Goal: Task Accomplishment & Management: Complete application form

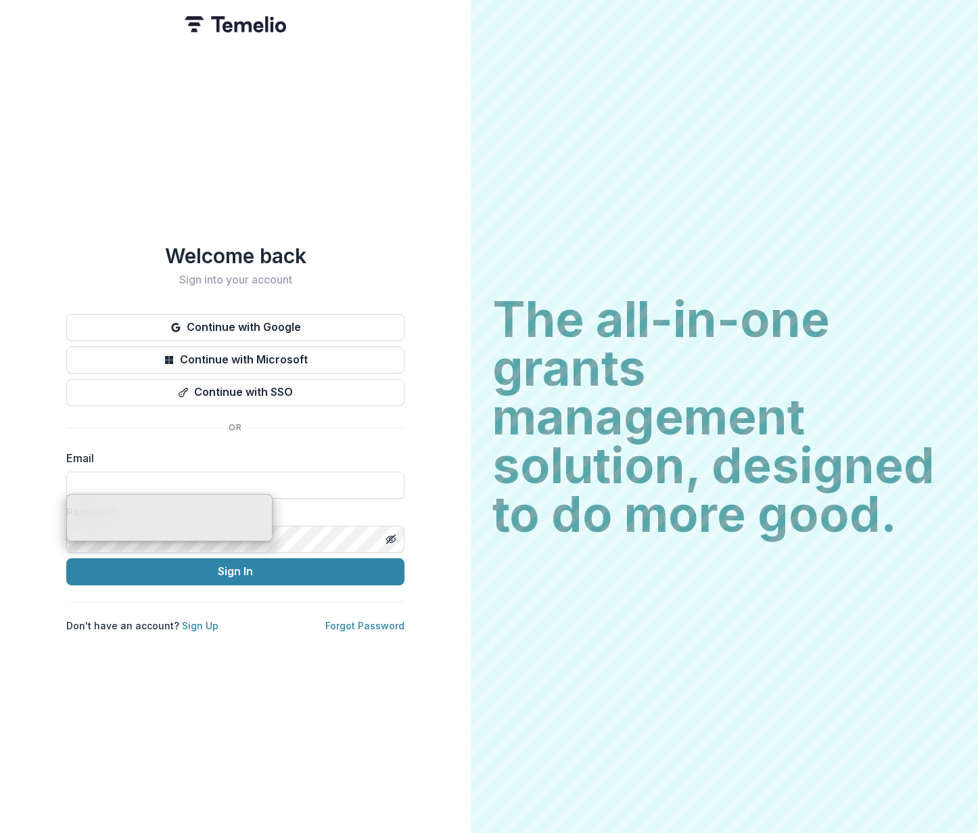
type input "**********"
click at [350, 507] on label "Password" at bounding box center [231, 512] width 330 height 16
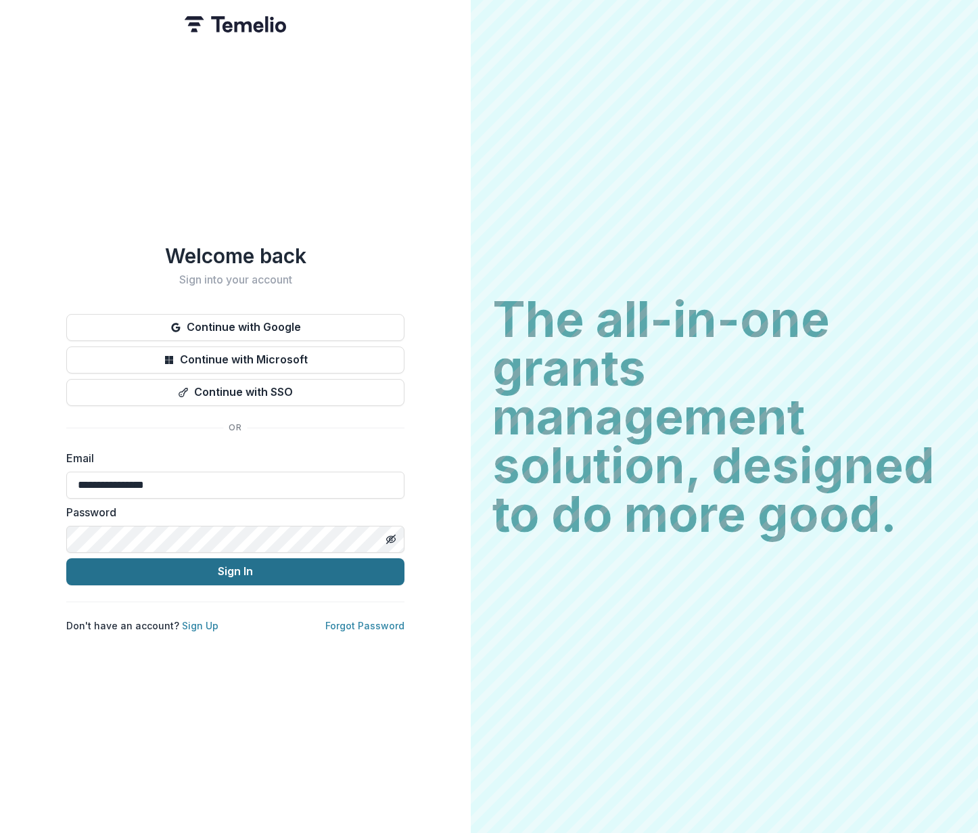
click at [316, 567] on button "Sign In" at bounding box center [235, 571] width 338 height 27
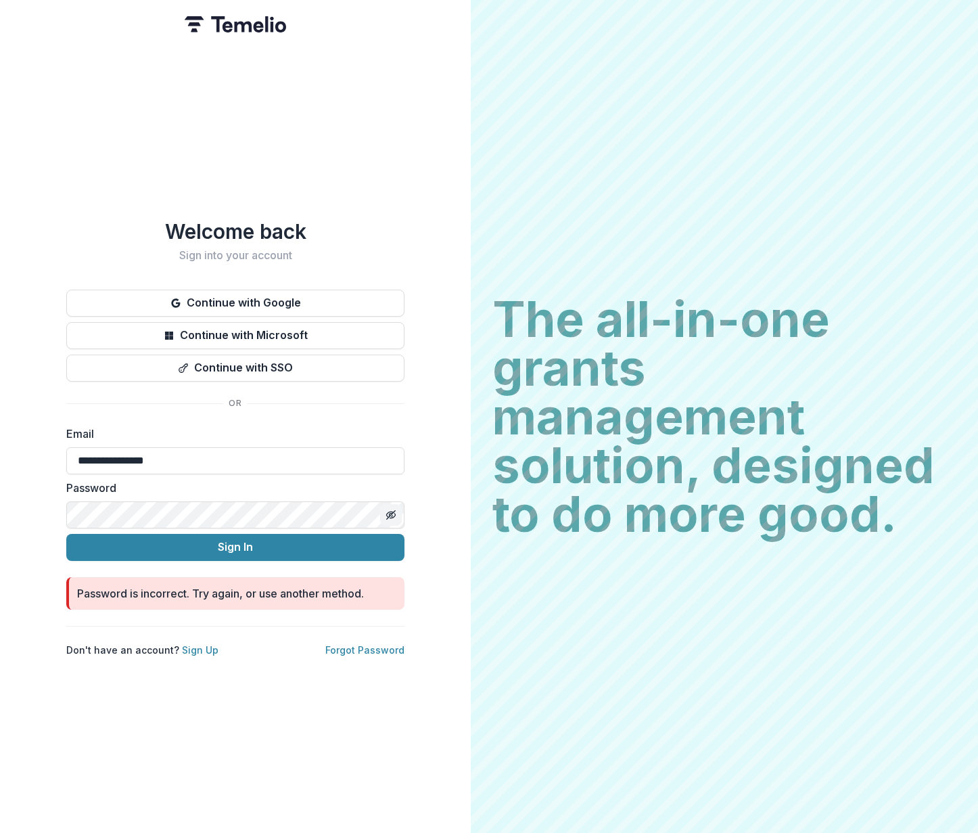
click at [386, 509] on icon "Toggle password visibility" at bounding box center [391, 514] width 11 height 11
click at [22, 505] on div "**********" at bounding box center [235, 416] width 471 height 833
click at [285, 483] on label "Password" at bounding box center [231, 488] width 330 height 16
click at [286, 549] on button "Sign In" at bounding box center [235, 547] width 338 height 27
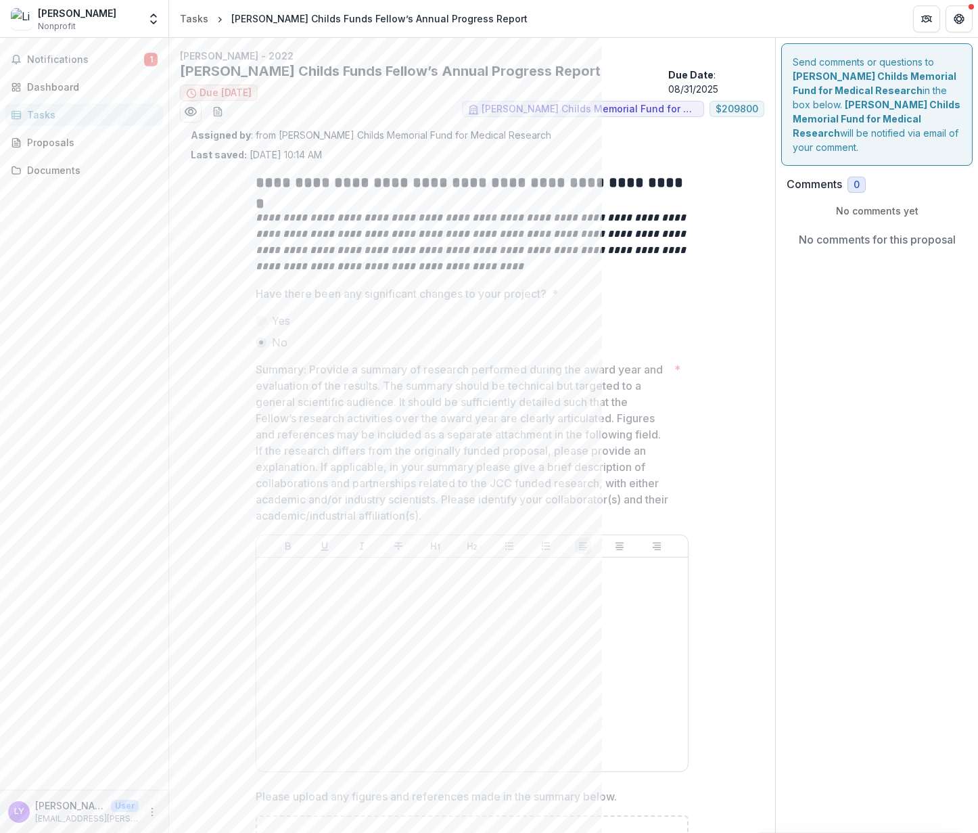
click at [596, 237] on p "**********" at bounding box center [472, 242] width 433 height 65
click at [367, 580] on div at bounding box center [472, 664] width 421 height 203
click at [80, 60] on span "Notifications" at bounding box center [85, 59] width 117 height 11
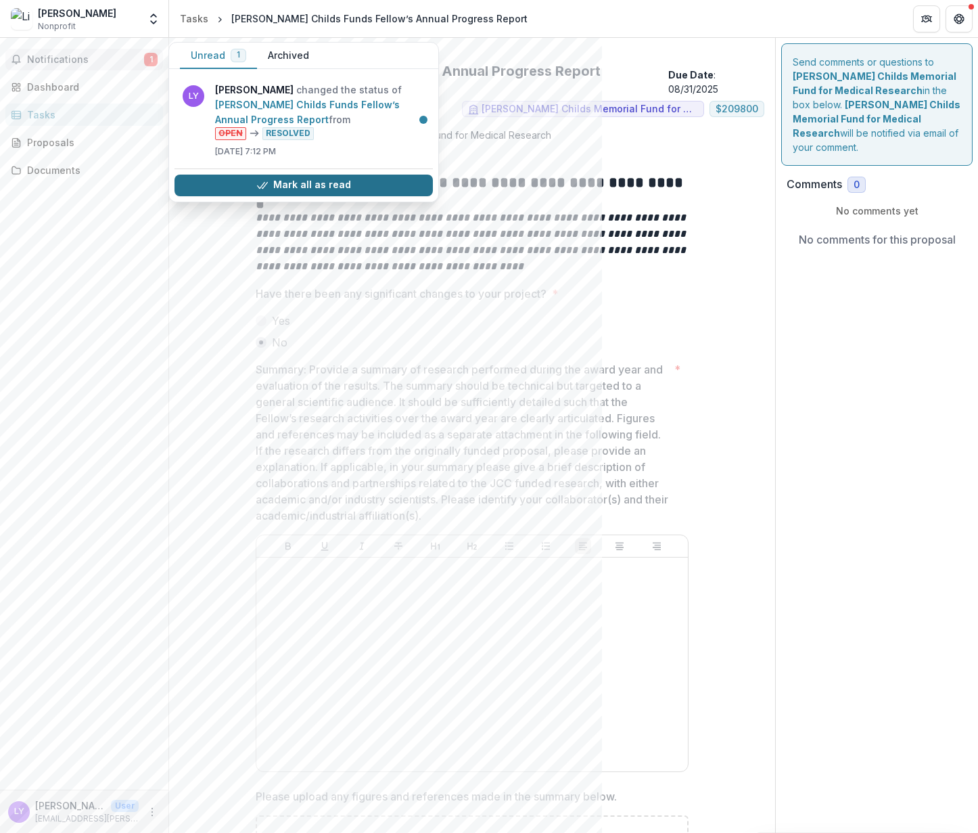
click at [287, 185] on button "Mark all as read" at bounding box center [304, 186] width 258 height 22
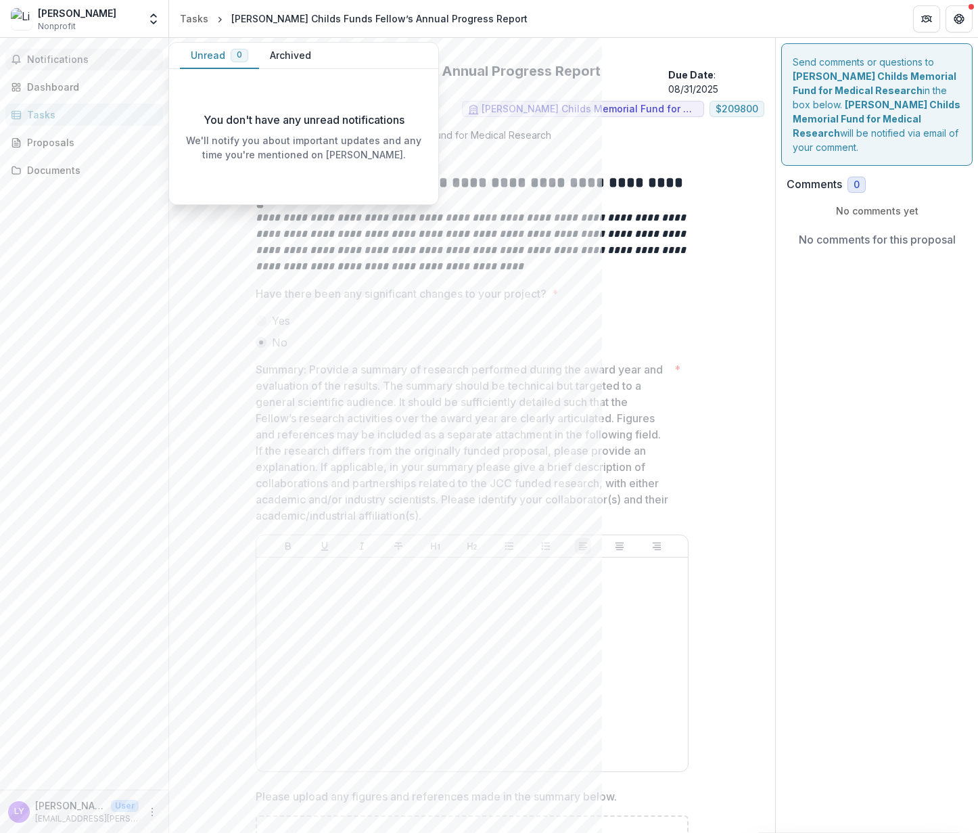
click at [370, 60] on div "Unread 0 Archived" at bounding box center [303, 56] width 269 height 26
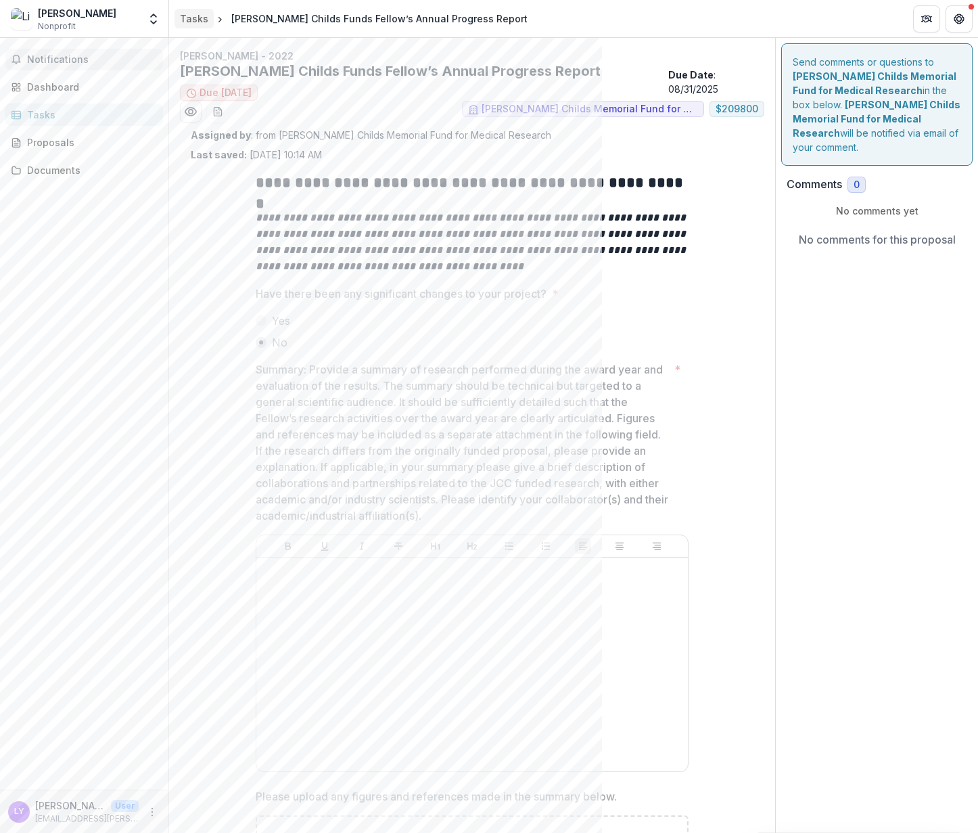
click at [197, 18] on div "Tasks" at bounding box center [194, 18] width 28 height 14
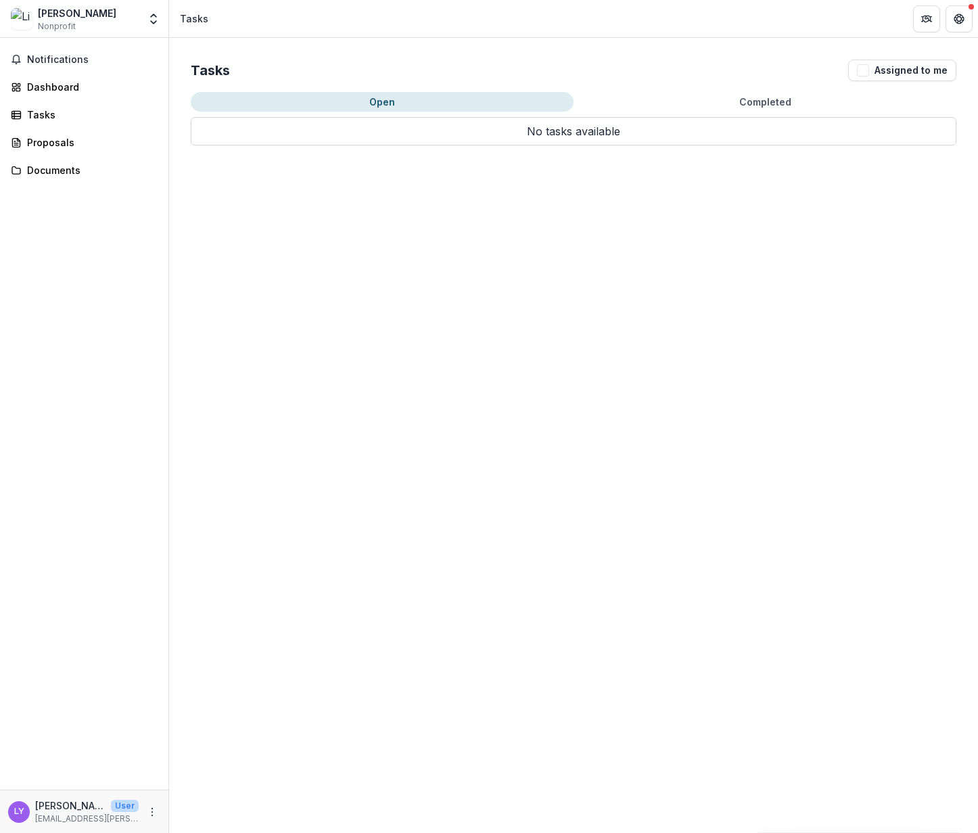
click at [779, 103] on button "Completed" at bounding box center [765, 102] width 383 height 20
click at [394, 103] on button "Open" at bounding box center [382, 102] width 383 height 20
click at [60, 55] on span "Notifications" at bounding box center [92, 59] width 131 height 11
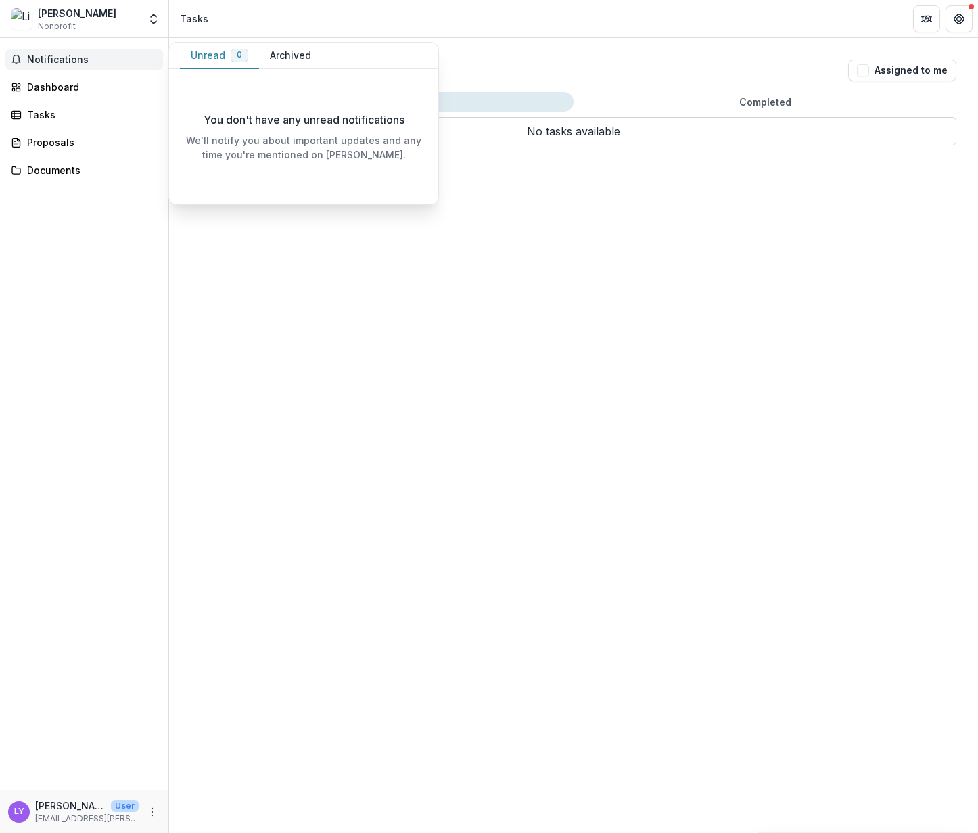
click at [62, 62] on span "Notifications" at bounding box center [92, 59] width 131 height 11
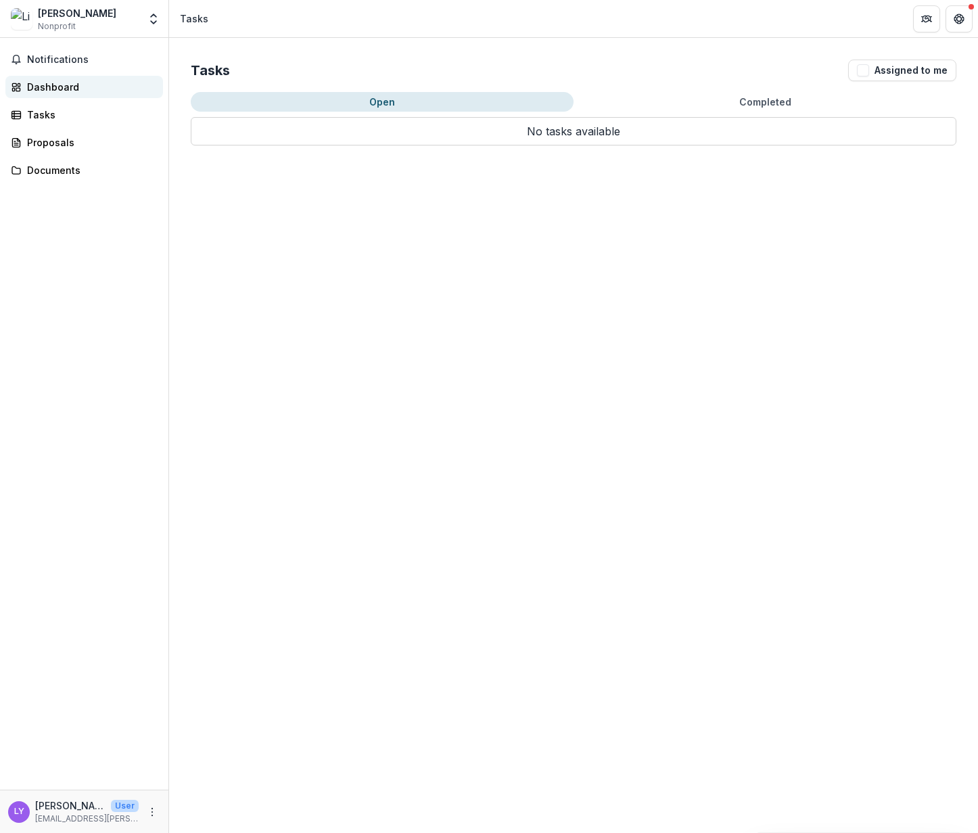
click at [70, 81] on div "Dashboard" at bounding box center [89, 87] width 125 height 14
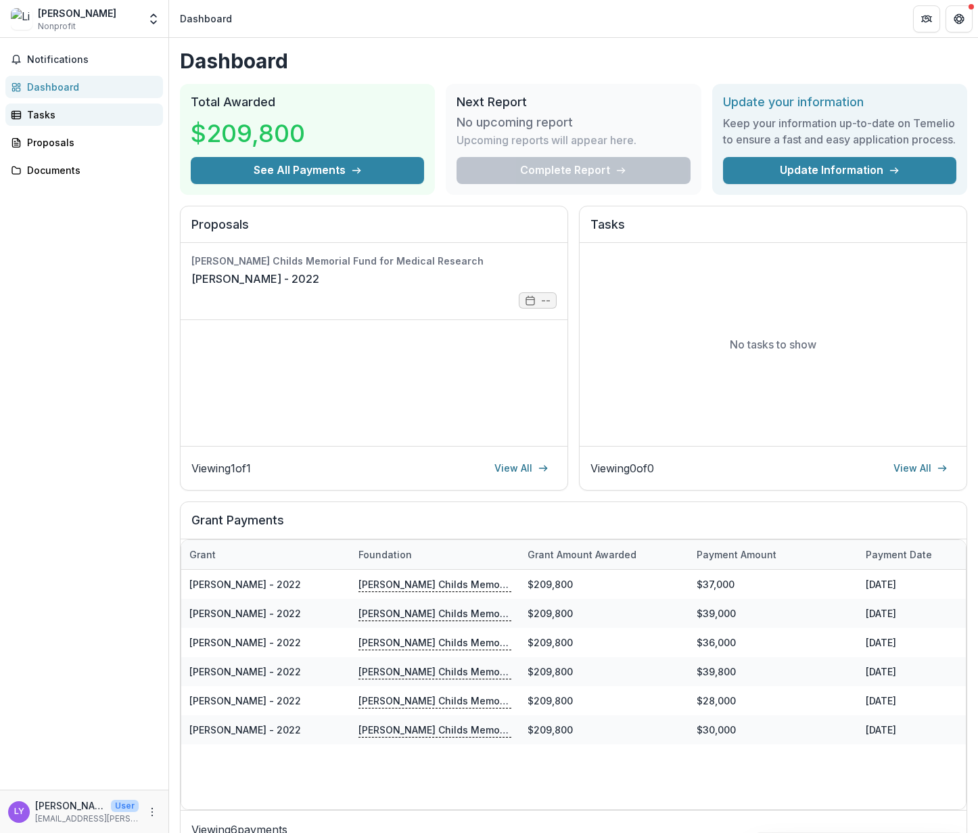
click at [59, 116] on div "Tasks" at bounding box center [89, 115] width 125 height 14
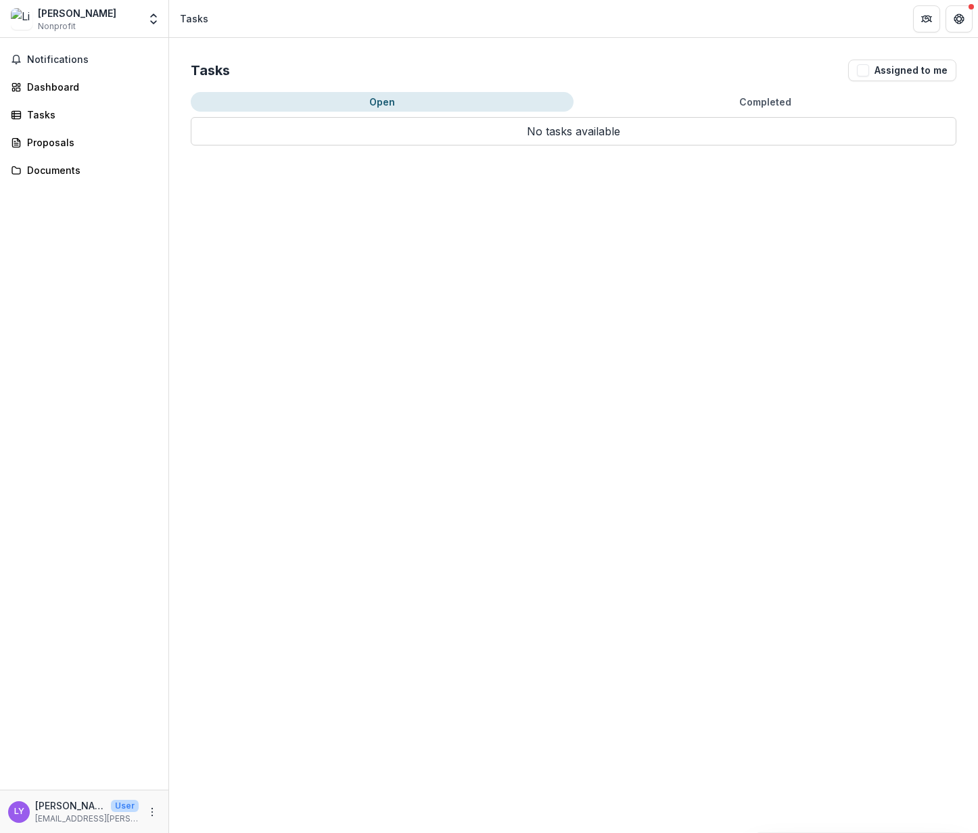
click at [785, 96] on button "Completed" at bounding box center [765, 102] width 383 height 20
click at [482, 103] on button "Open" at bounding box center [382, 102] width 383 height 20
click at [909, 69] on button "Assigned to me" at bounding box center [902, 71] width 108 height 22
click at [36, 58] on span "Notifications" at bounding box center [92, 59] width 131 height 11
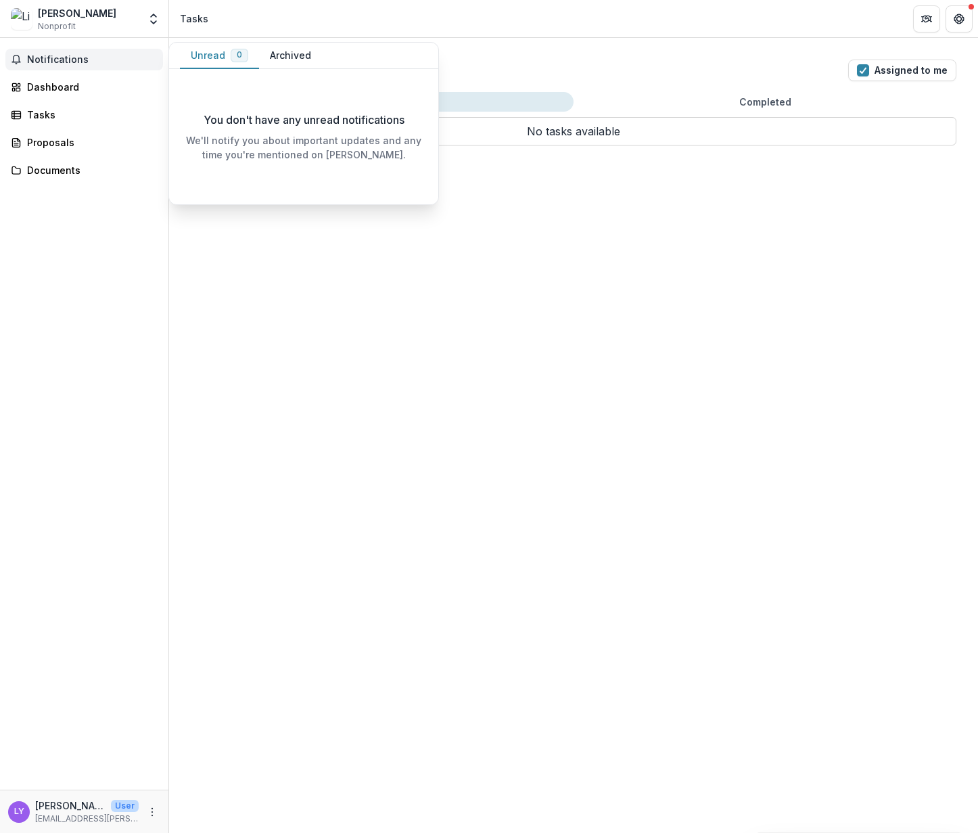
click at [37, 59] on span "Notifications" at bounding box center [92, 59] width 131 height 11
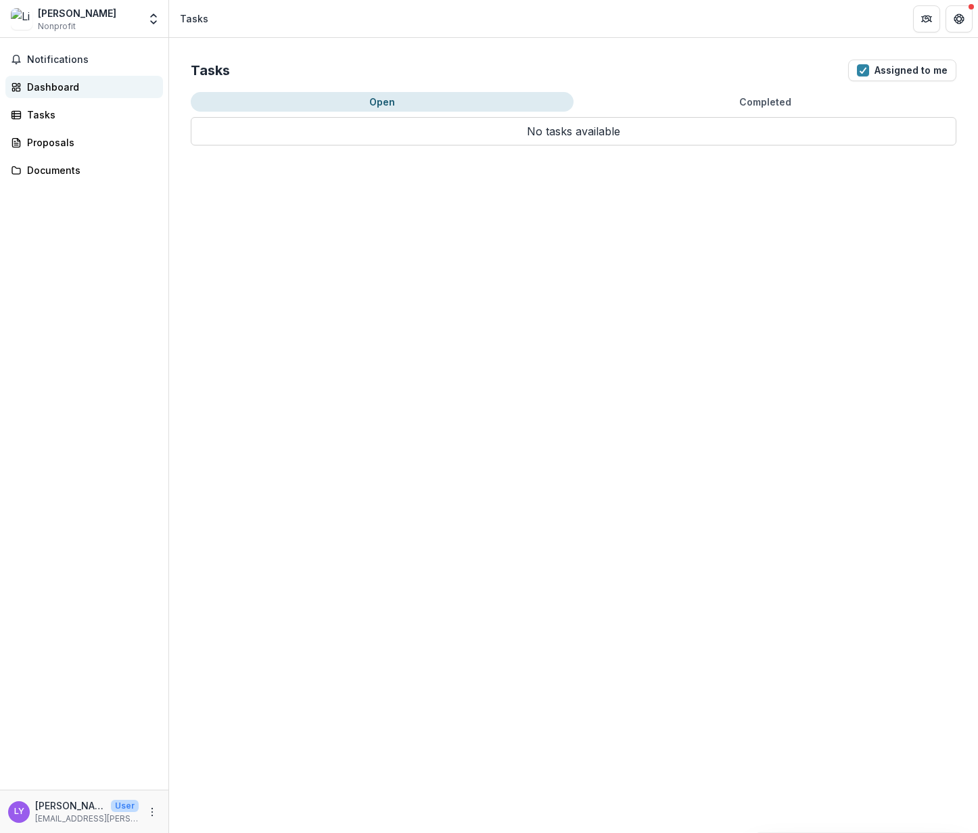
click at [46, 86] on div "Dashboard" at bounding box center [89, 87] width 125 height 14
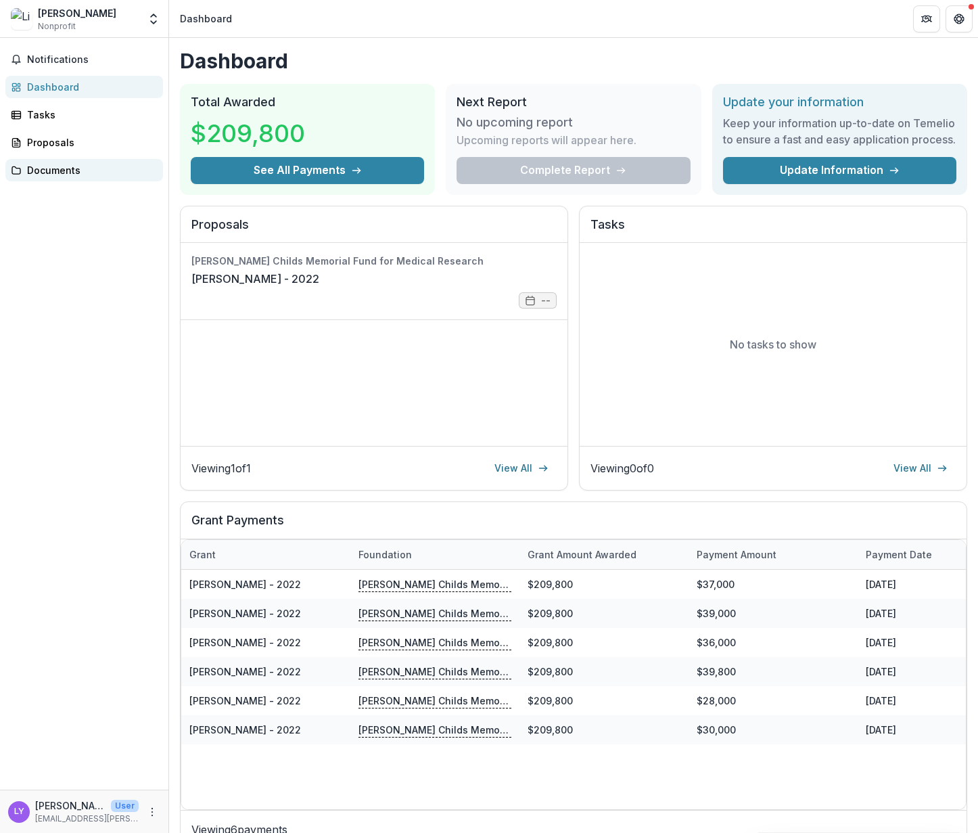
click at [66, 176] on div "Documents" at bounding box center [89, 170] width 125 height 14
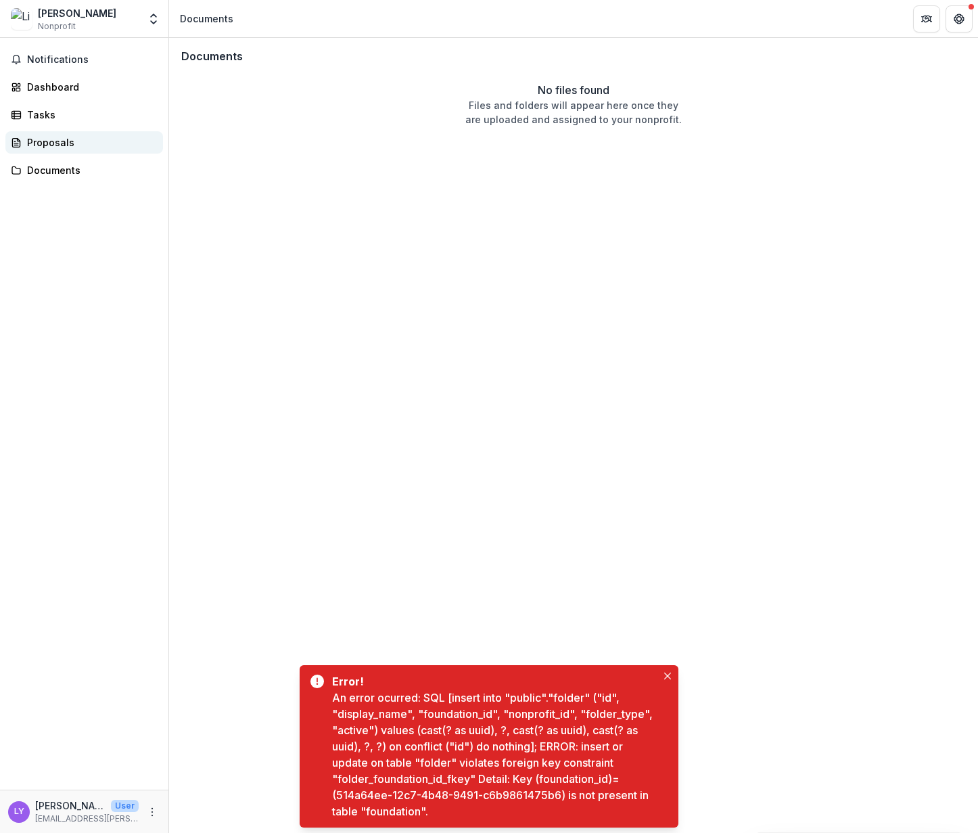
click at [49, 143] on div "Proposals" at bounding box center [89, 142] width 125 height 14
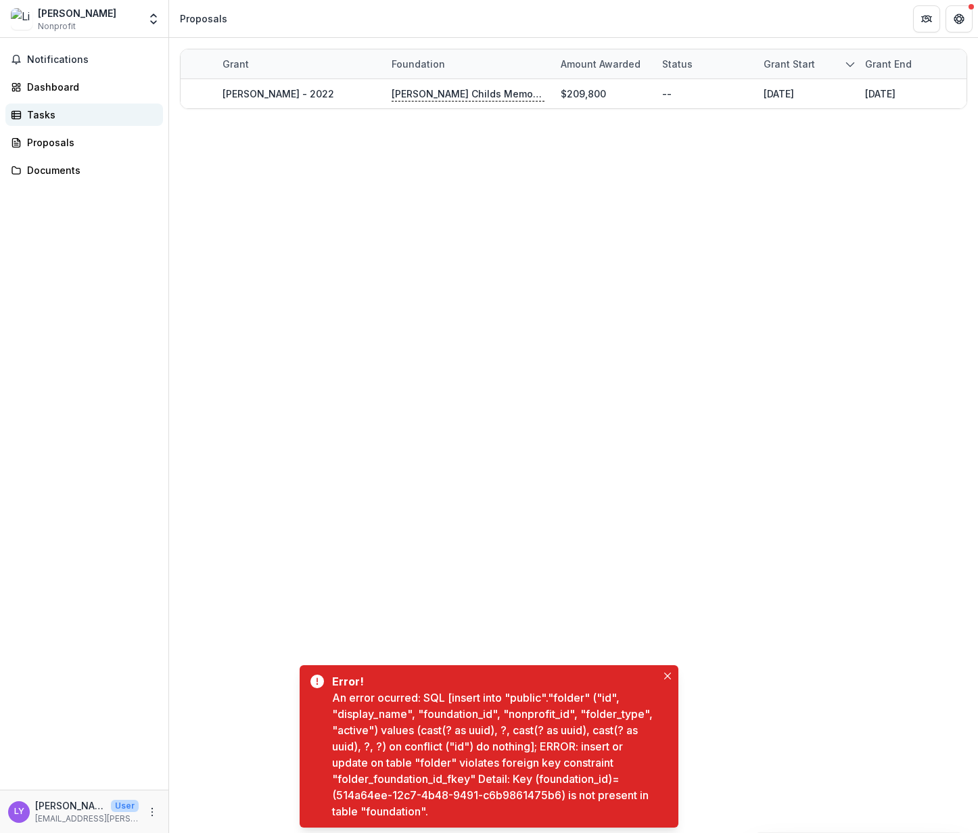
click at [47, 111] on div "Tasks" at bounding box center [89, 115] width 125 height 14
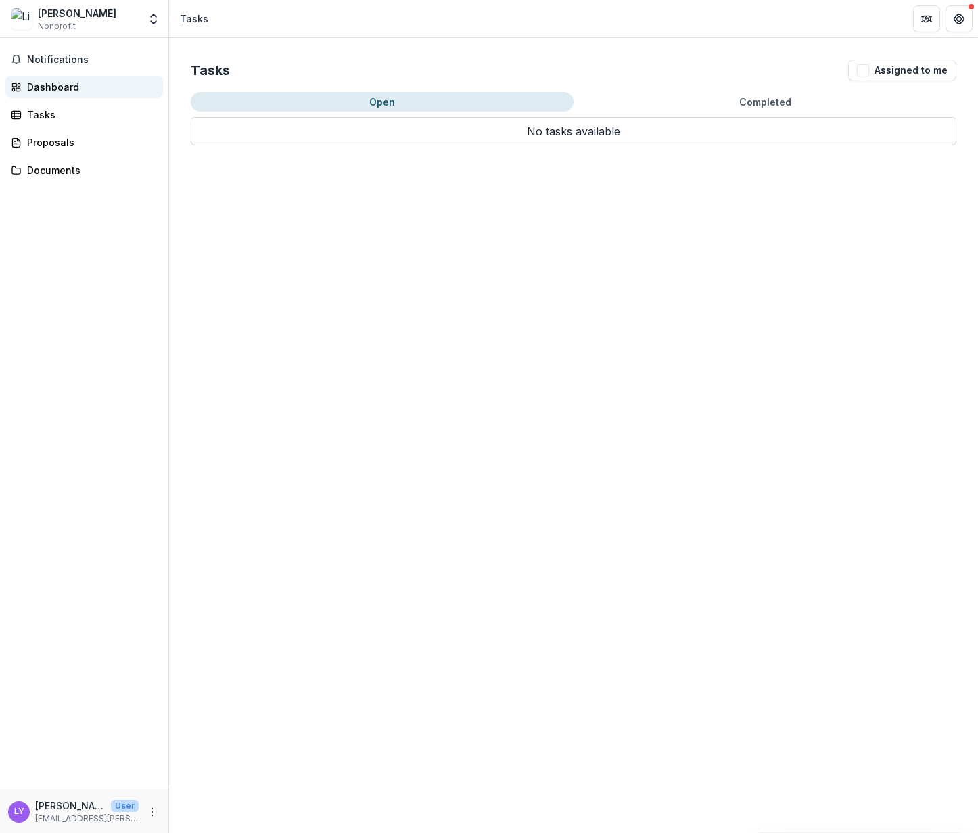
click at [51, 90] on div "Dashboard" at bounding box center [89, 87] width 125 height 14
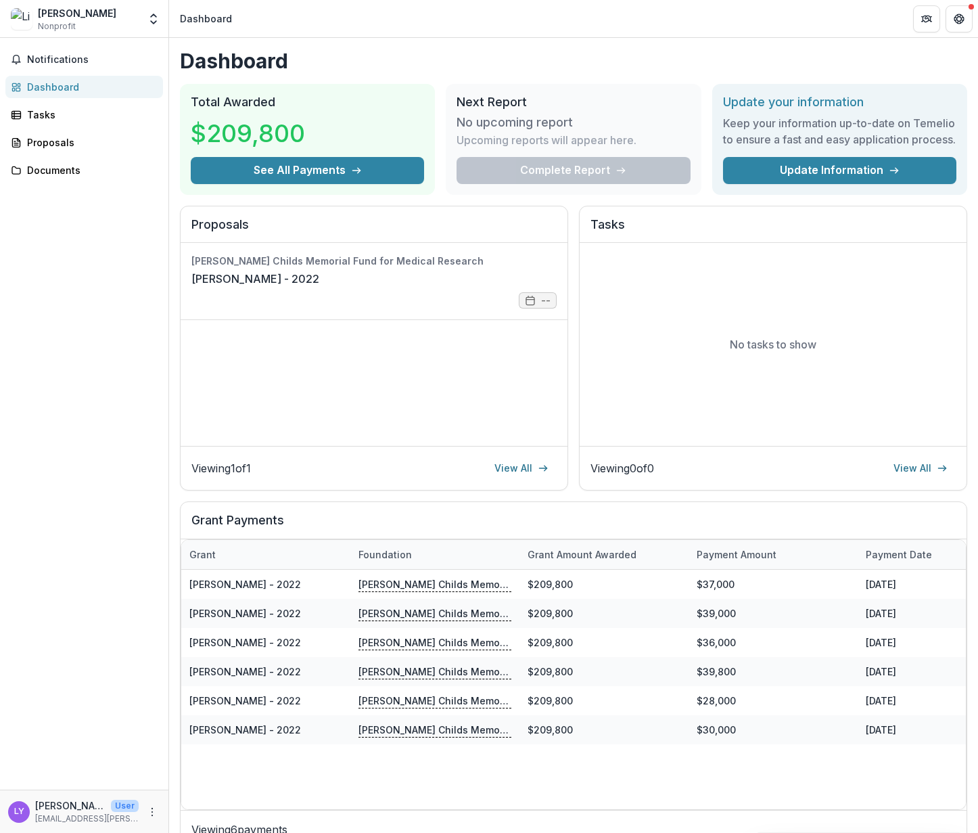
click at [51, 83] on div "Dashboard" at bounding box center [89, 87] width 125 height 14
click at [52, 65] on button "Notifications" at bounding box center [84, 60] width 158 height 22
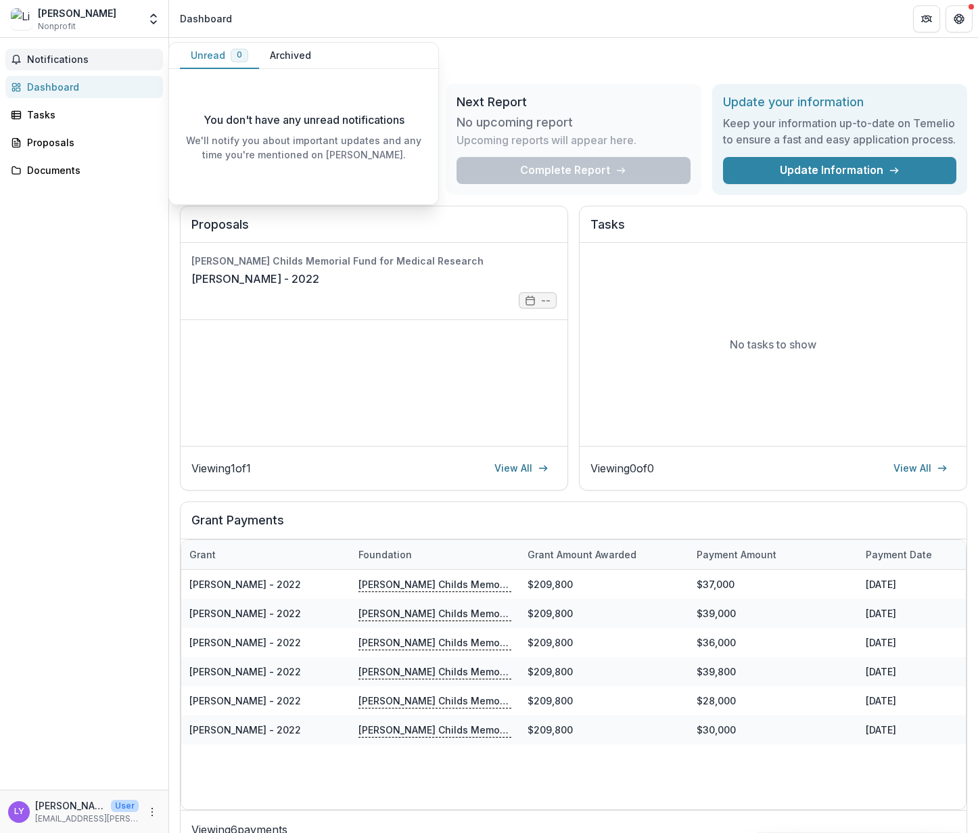
click at [52, 65] on button "Notifications" at bounding box center [84, 60] width 158 height 22
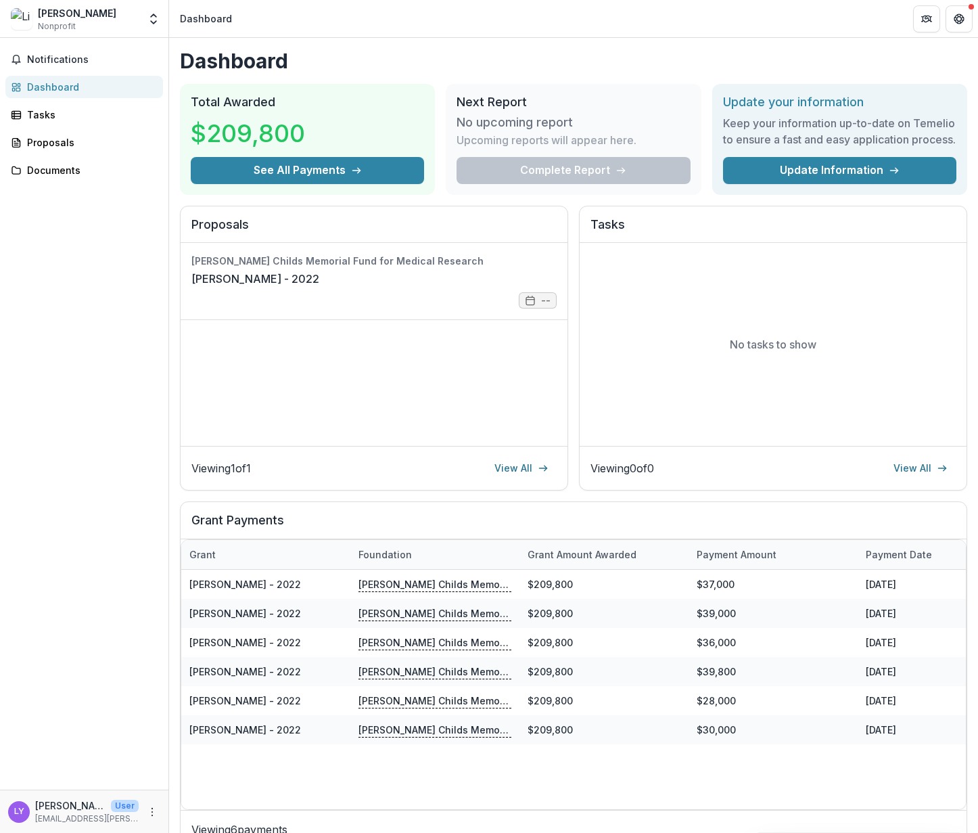
click at [24, 18] on img at bounding box center [22, 19] width 22 height 22
click at [160, 18] on icon "Open entity switcher" at bounding box center [154, 19] width 14 height 14
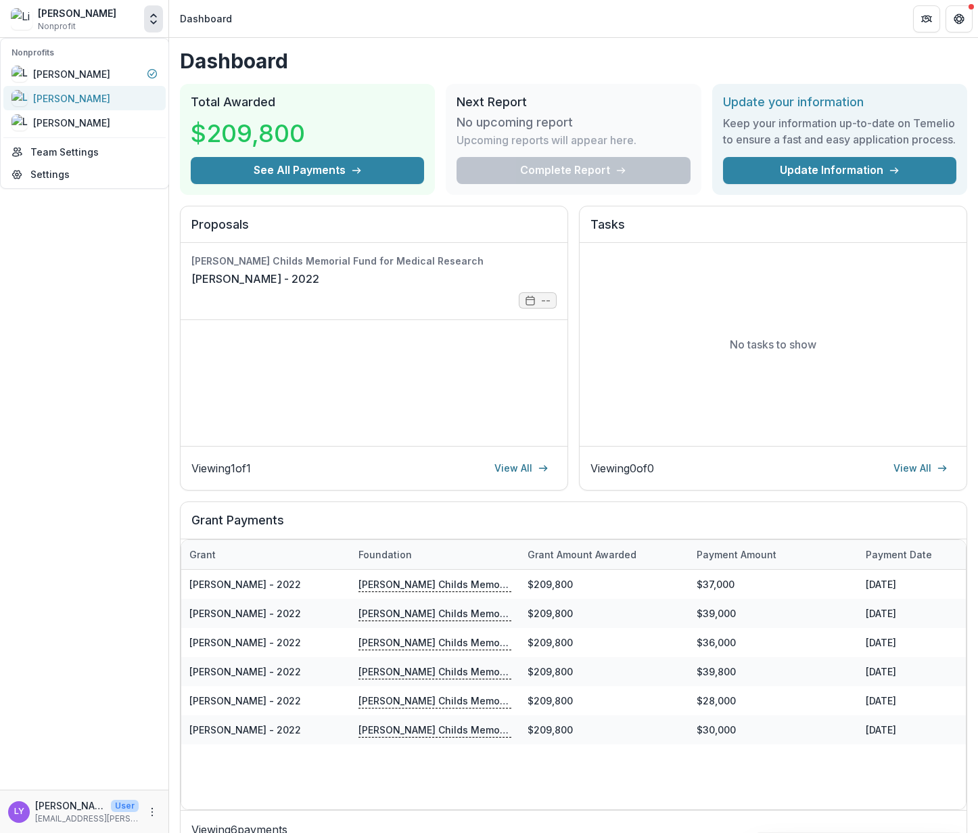
click at [119, 95] on div "[PERSON_NAME]" at bounding box center [84, 98] width 146 height 16
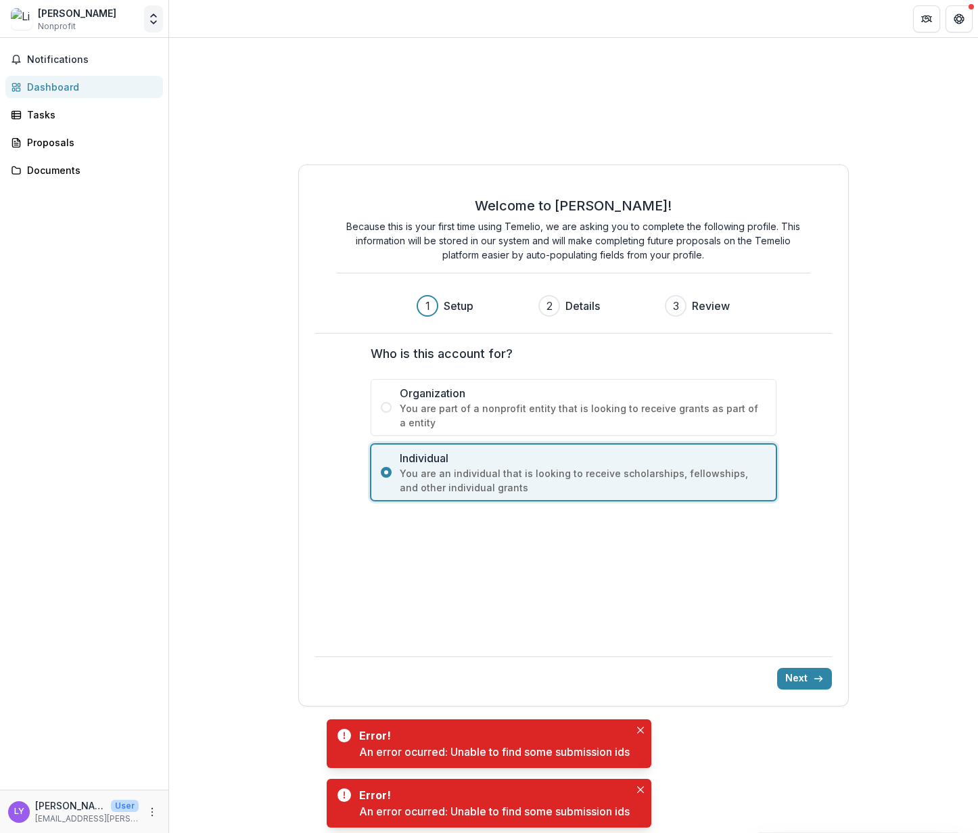
click at [150, 26] on button "Open entity switcher" at bounding box center [153, 18] width 19 height 27
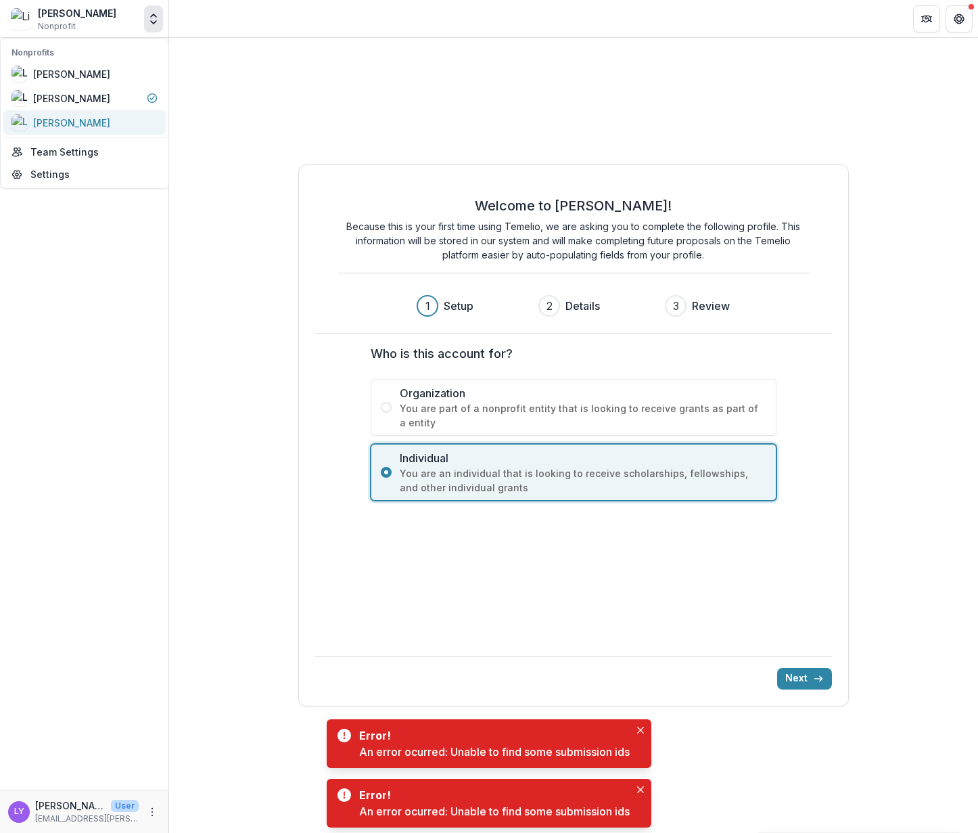
click at [120, 116] on div "[PERSON_NAME]" at bounding box center [84, 122] width 146 height 16
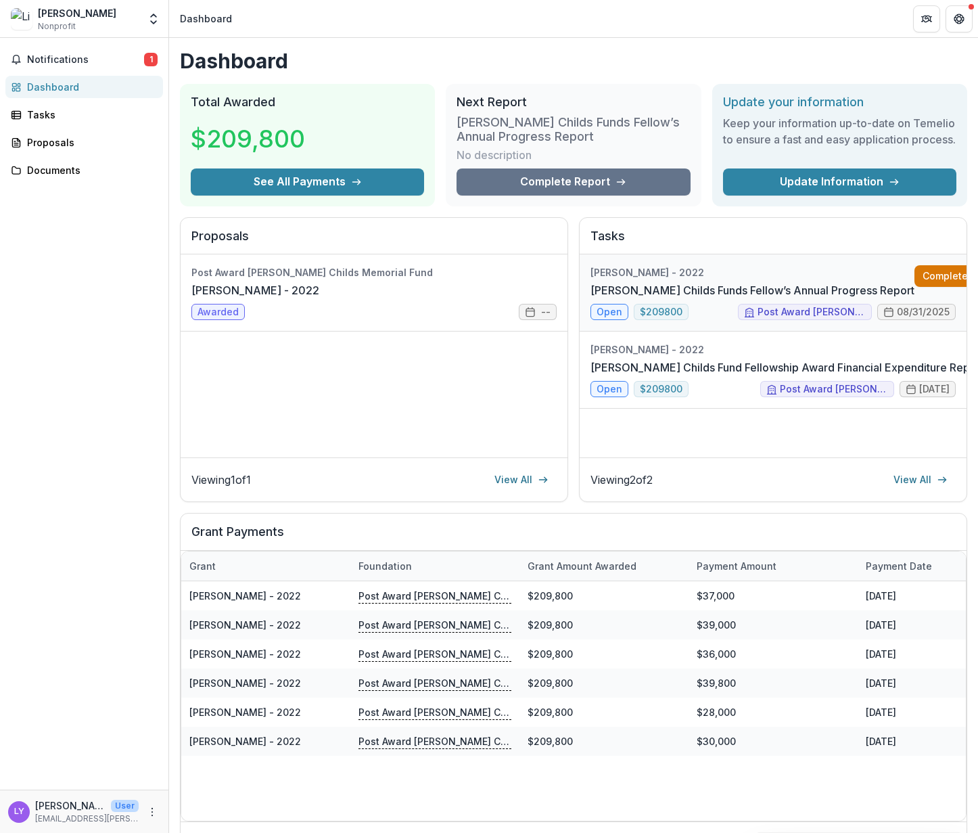
click at [914, 274] on link "Complete" at bounding box center [953, 276] width 78 height 22
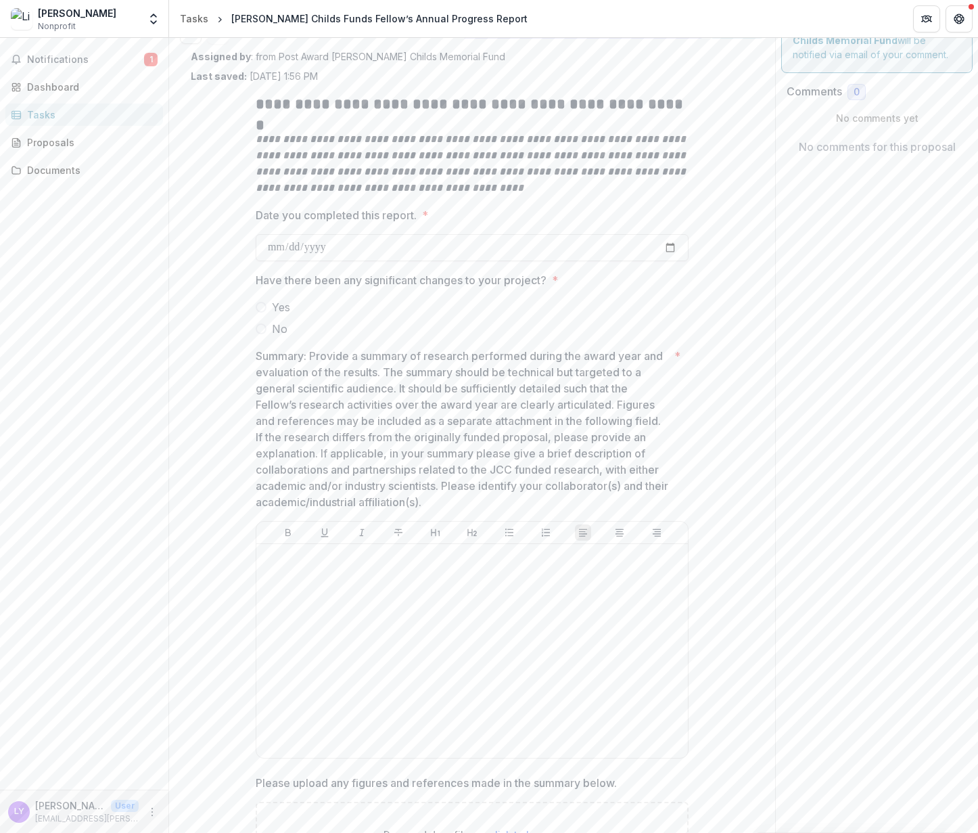
scroll to position [87, 0]
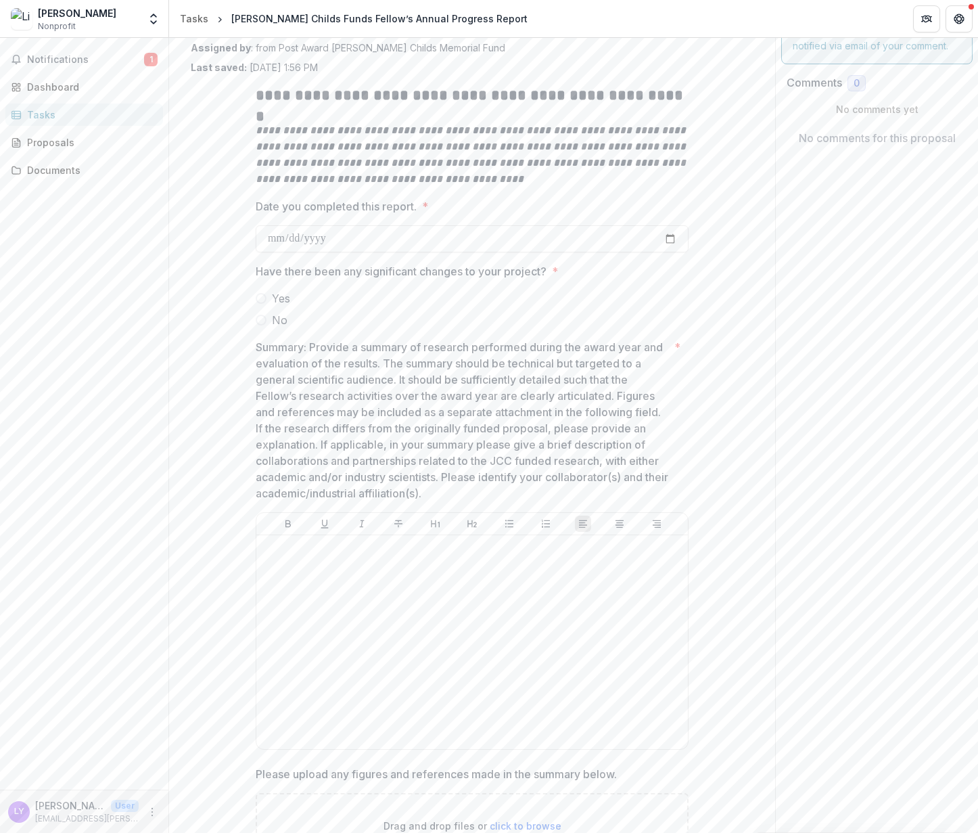
click at [259, 315] on span at bounding box center [261, 320] width 11 height 11
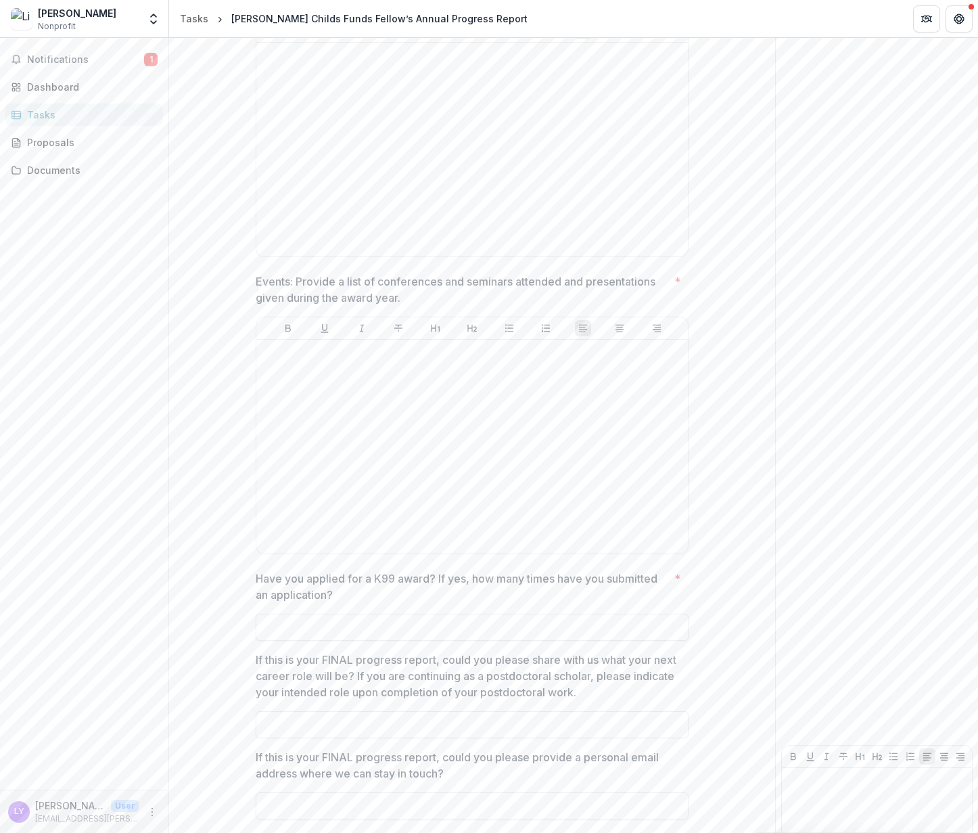
scroll to position [1455, 0]
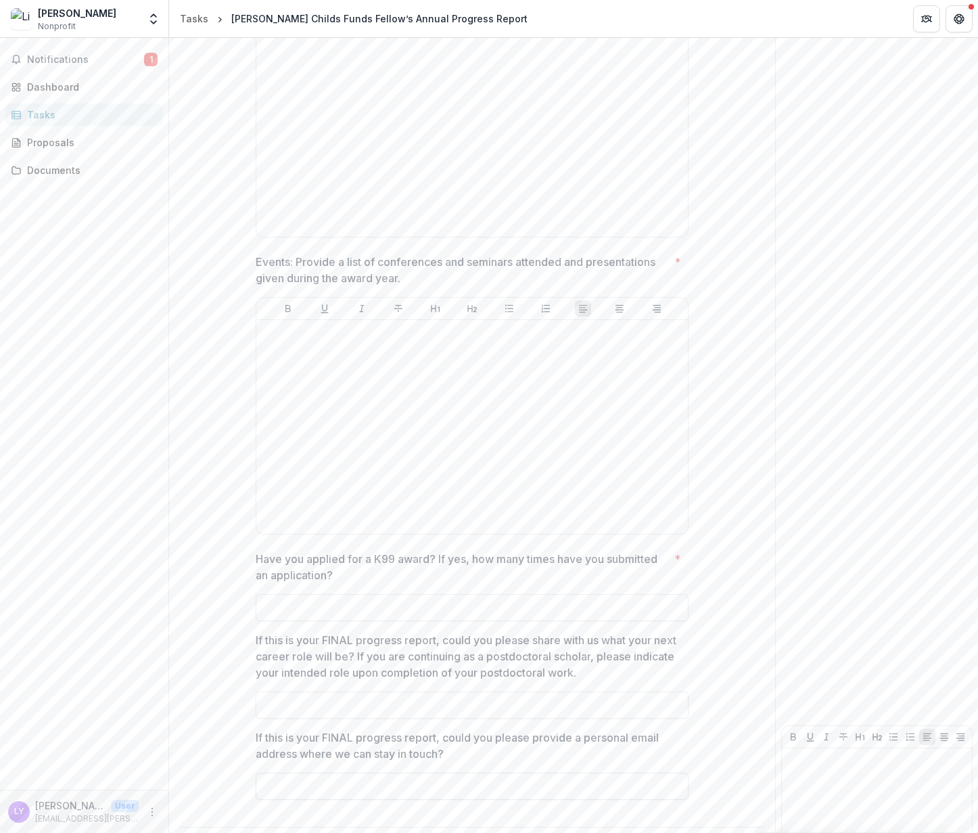
click at [356, 772] on input "If this is your FINAL progress report, could you please provide a personal emai…" at bounding box center [472, 785] width 433 height 27
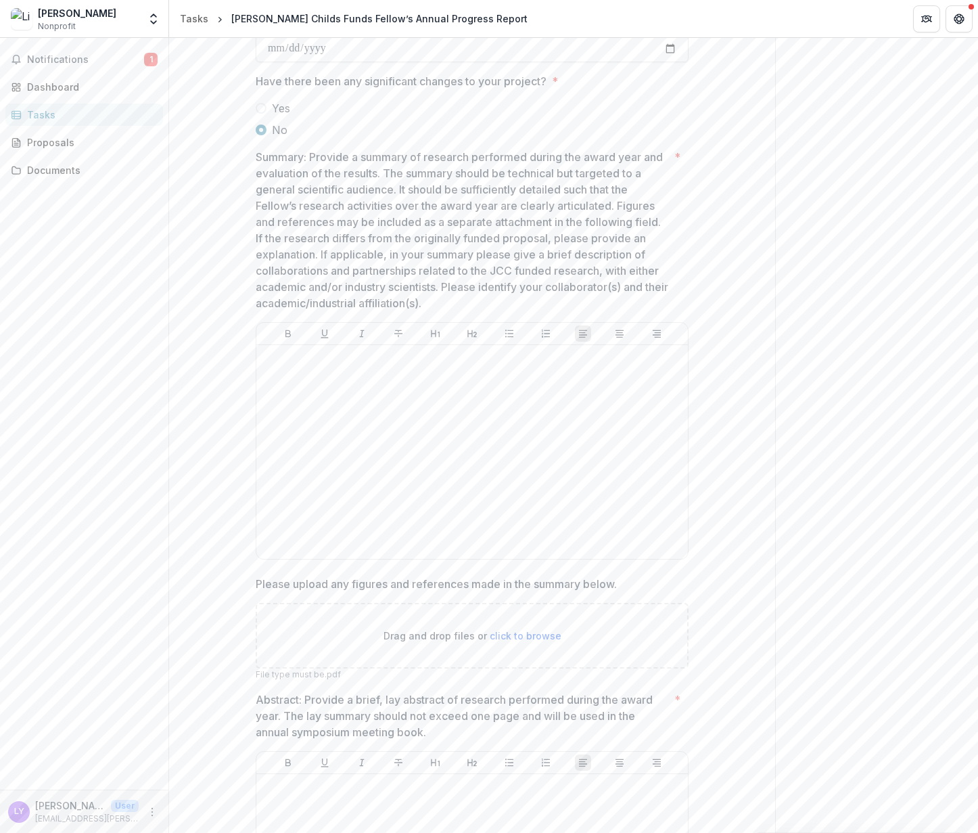
scroll to position [252, 0]
